Goal: Navigation & Orientation: Find specific page/section

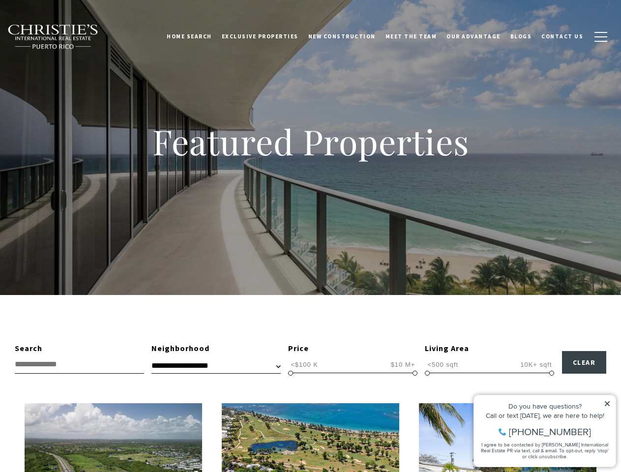
click at [310, 236] on div "Featured Properties" at bounding box center [310, 147] width 621 height 295
click at [203, 36] on link "Home Search" at bounding box center [189, 36] width 55 height 25
click at [418, 36] on link "Meet the Team" at bounding box center [410, 36] width 61 height 25
click at [601, 37] on span "button" at bounding box center [600, 36] width 13 height 1
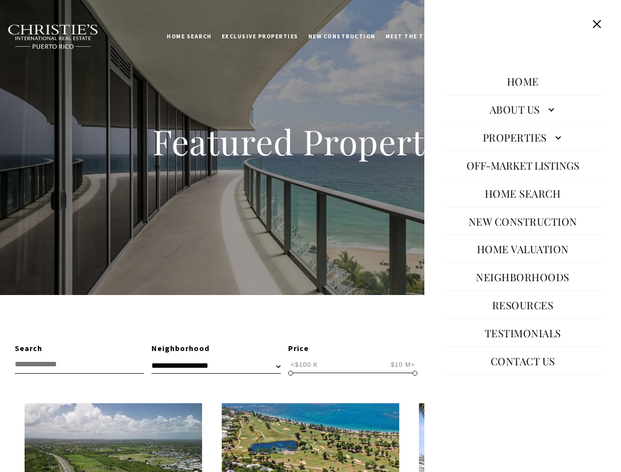
click at [304, 364] on span "<$100 K" at bounding box center [304, 364] width 32 height 9
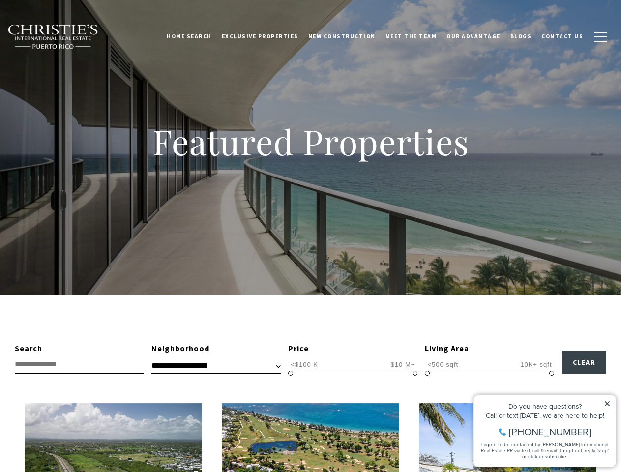
click at [403, 364] on span "$10 M+" at bounding box center [402, 364] width 29 height 9
click at [290, 373] on span at bounding box center [290, 373] width 5 height 5
click at [415, 373] on span at bounding box center [414, 373] width 5 height 5
click at [442, 364] on span "<500 sqft" at bounding box center [443, 364] width 36 height 9
click at [536, 364] on span "10K+ sqft" at bounding box center [536, 364] width 36 height 9
